Goal: Transaction & Acquisition: Purchase product/service

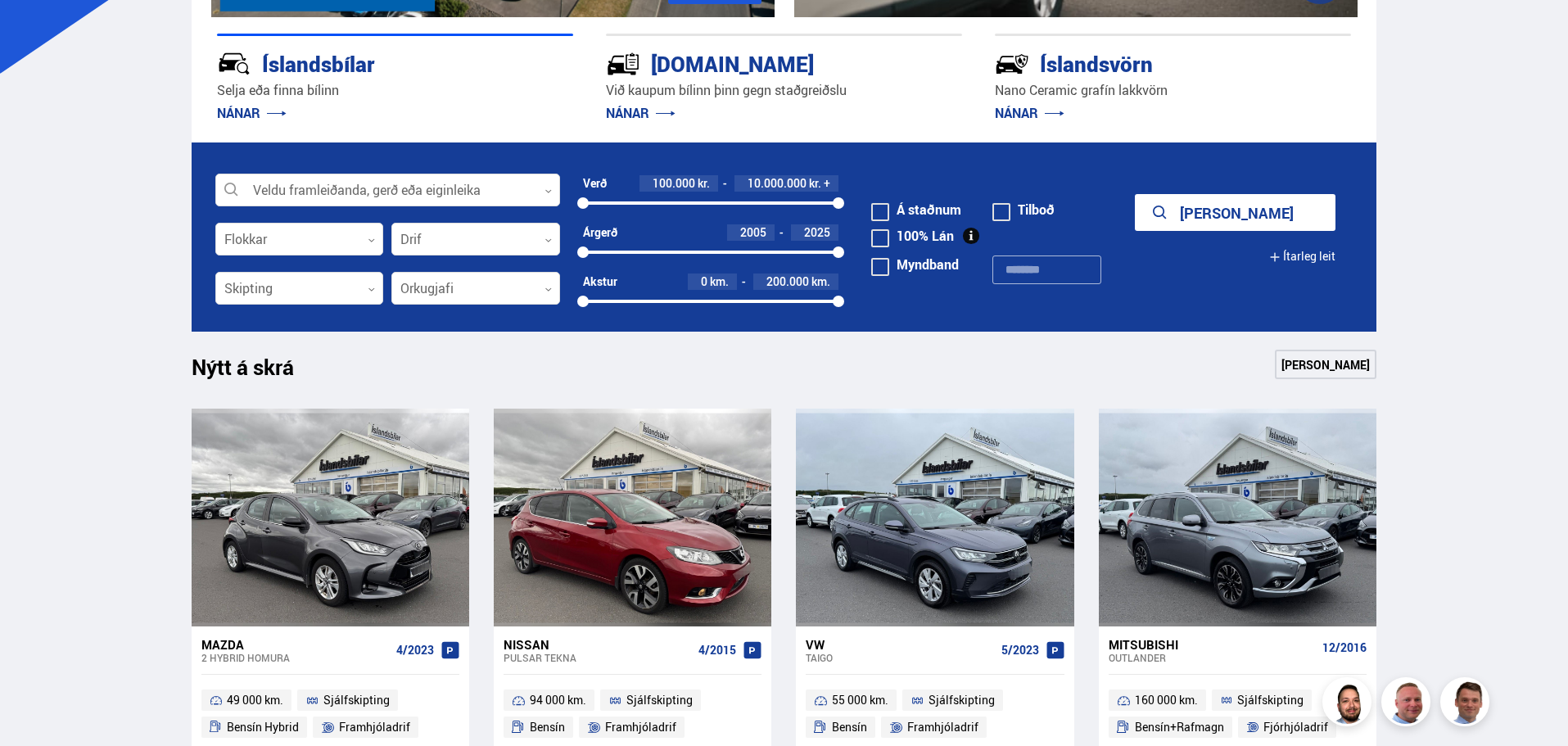
scroll to position [436, 0]
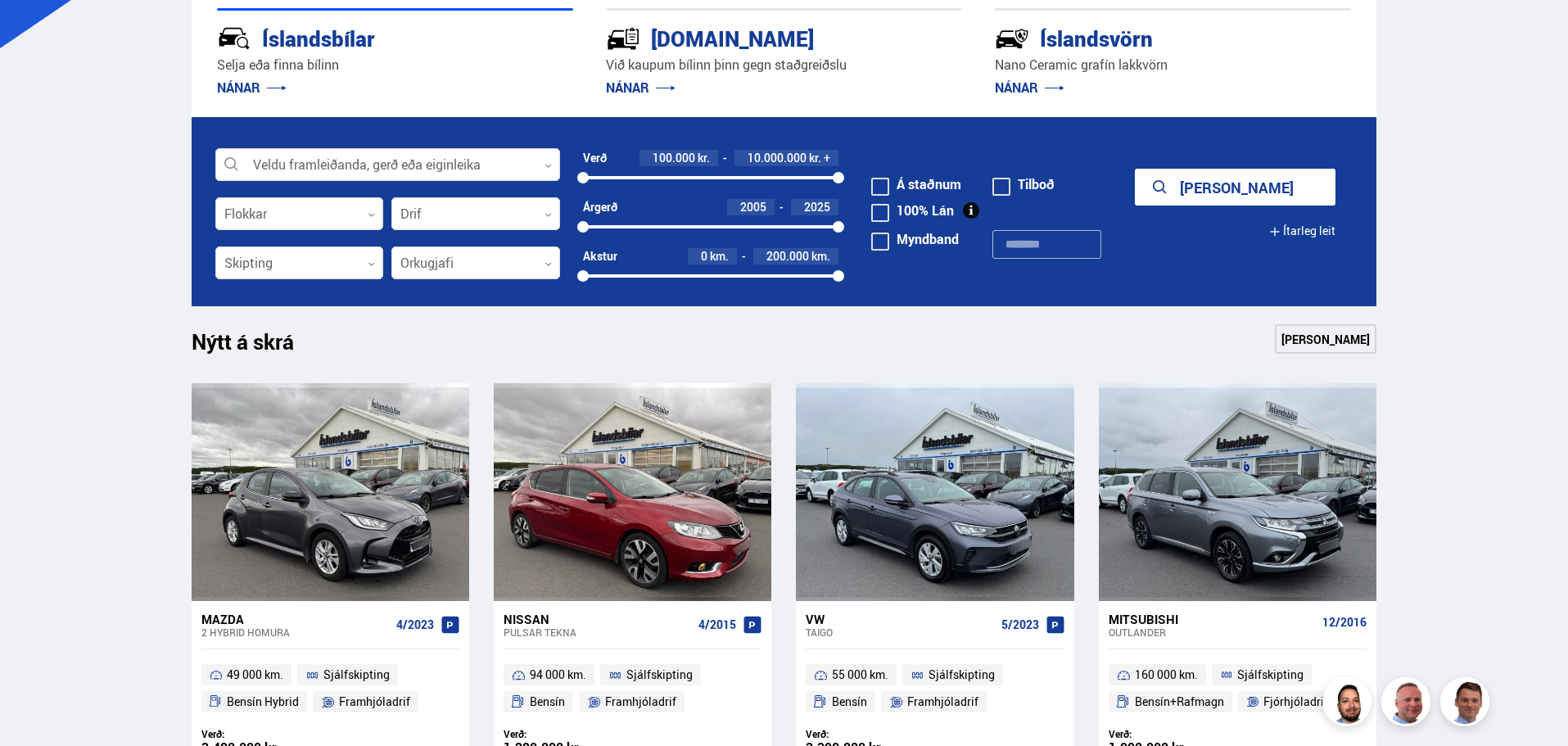
click at [737, 222] on div "2005 2025" at bounding box center [711, 227] width 256 height 14
click at [835, 226] on div "2005 2017" at bounding box center [711, 227] width 256 height 3
drag, startPoint x: 835, startPoint y: 227, endPoint x: 810, endPoint y: 228, distance: 25.0
click at [810, 228] on div at bounding box center [810, 227] width 12 height 12
drag, startPoint x: 584, startPoint y: 228, endPoint x: 787, endPoint y: 223, distance: 203.1
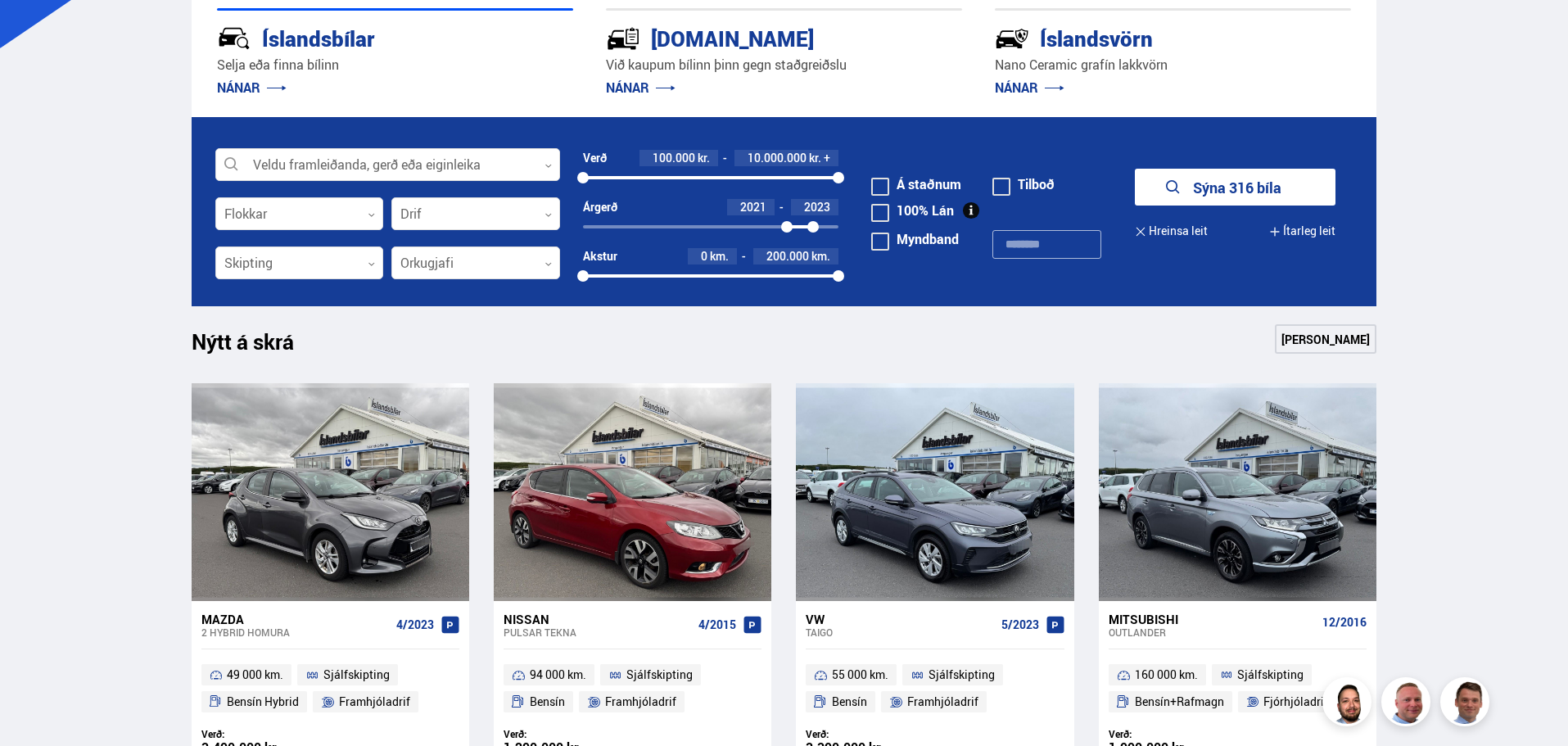
click at [787, 223] on div at bounding box center [787, 227] width 12 height 12
drag, startPoint x: 815, startPoint y: 229, endPoint x: 846, endPoint y: 229, distance: 31.0
click at [846, 229] on form "Veldu framleiðanda, gerð eða eiginleika 0 Flokkar 0 Drif 0 Verð 100.000 kr. 10.…" at bounding box center [784, 211] width 1186 height 189
click at [878, 189] on span at bounding box center [880, 186] width 18 height 18
click at [1206, 198] on button "Sýna 44 bíla" at bounding box center [1235, 187] width 200 height 36
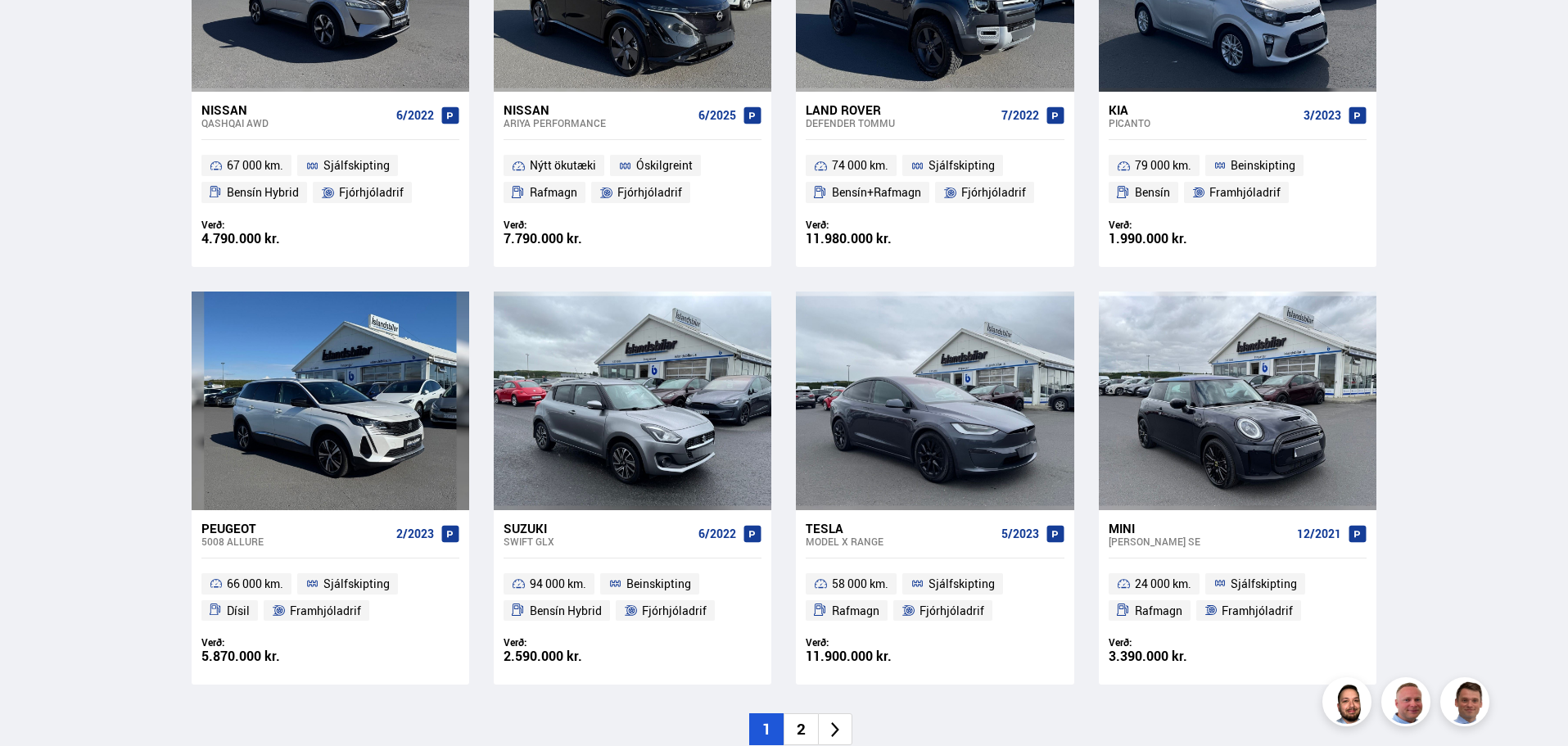
scroll to position [2402, 0]
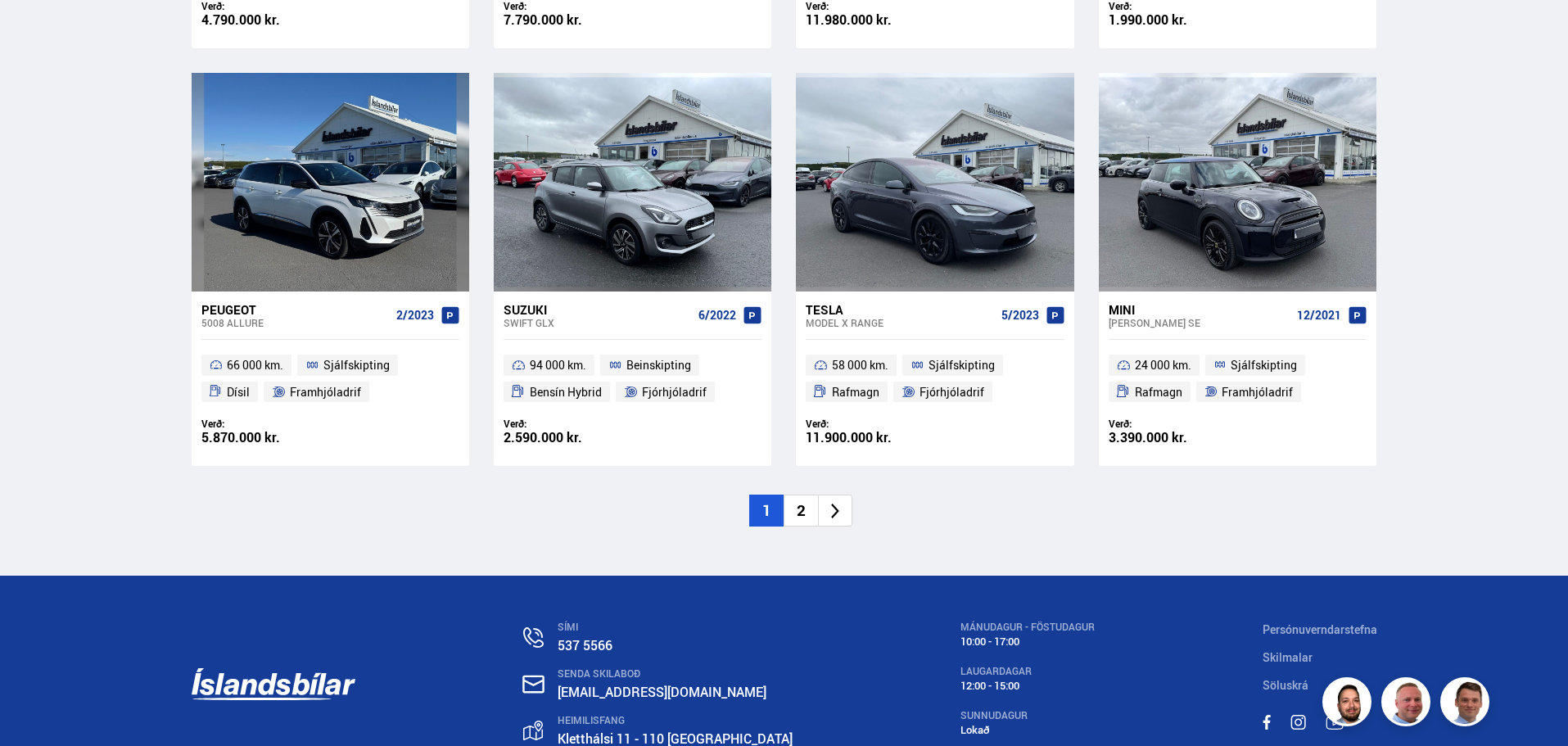
click at [811, 515] on li "2" at bounding box center [801, 511] width 35 height 32
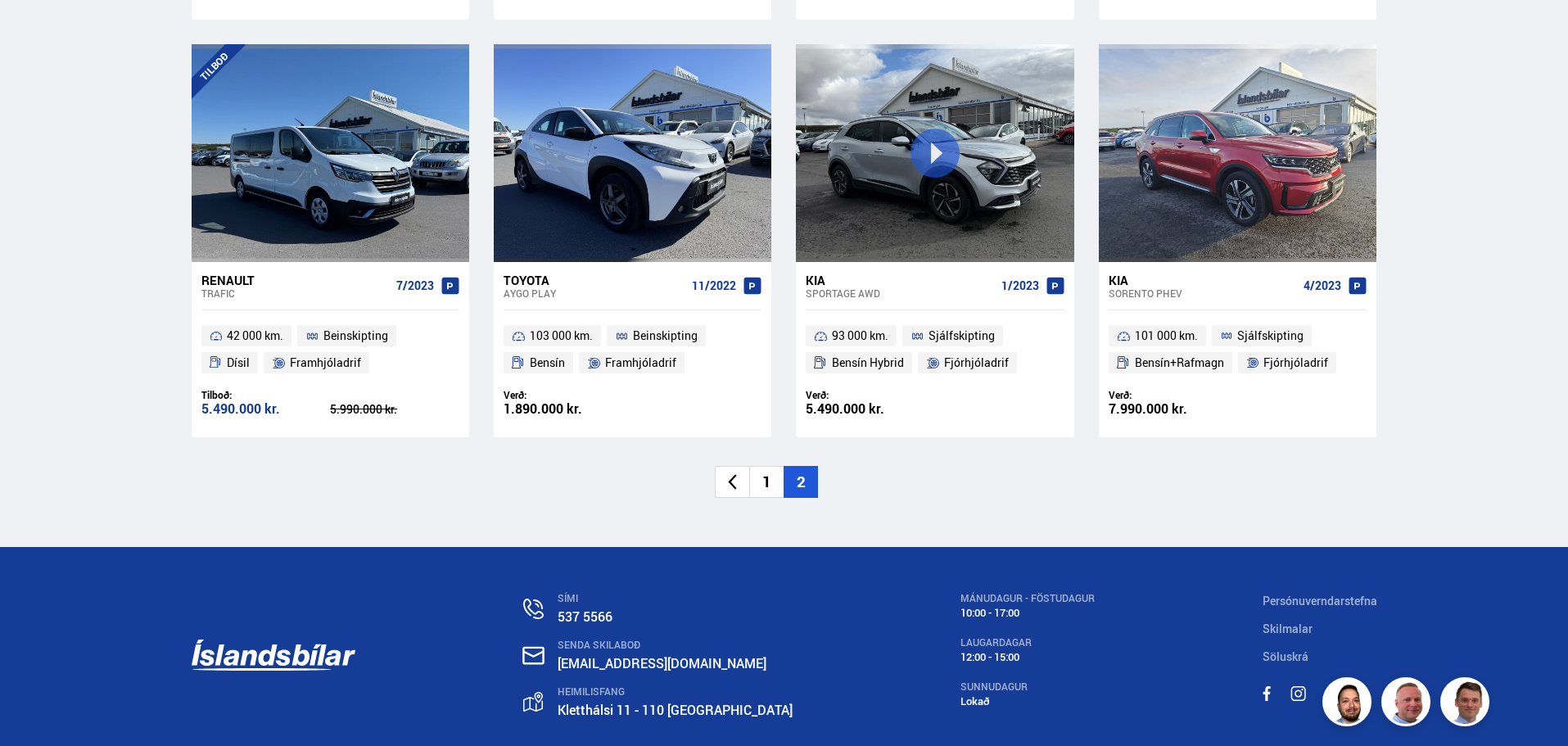
scroll to position [2097, 0]
